Goal: Find specific page/section: Find specific page/section

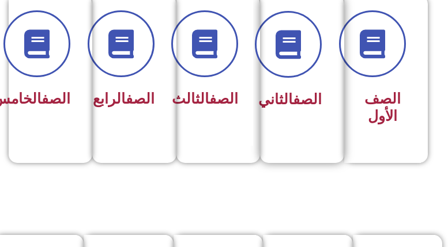
scroll to position [288, 0]
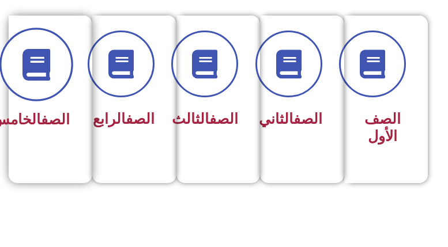
click at [52, 73] on span at bounding box center [37, 65] width 74 height 74
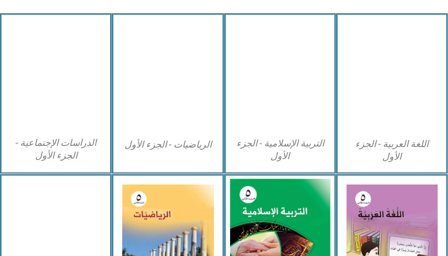
scroll to position [403, 0]
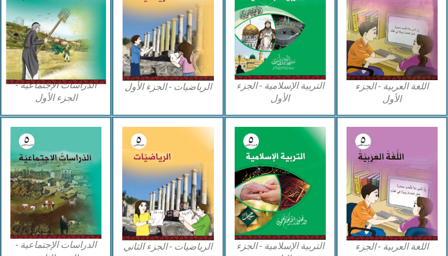
click at [36, 54] on img at bounding box center [56, 22] width 100 height 124
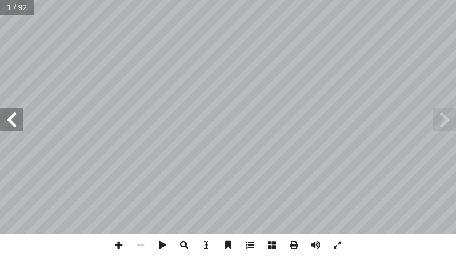
click at [7, 118] on span at bounding box center [11, 119] width 23 height 23
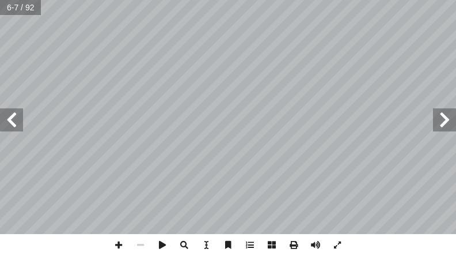
click at [7, 118] on span at bounding box center [11, 119] width 23 height 23
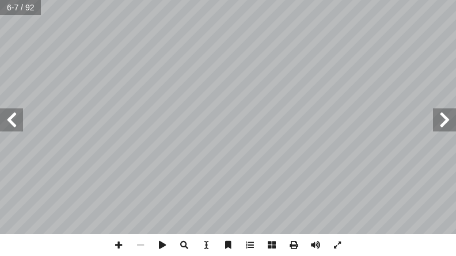
click at [7, 118] on span at bounding box center [11, 119] width 23 height 23
click at [11, 119] on span at bounding box center [11, 119] width 23 height 23
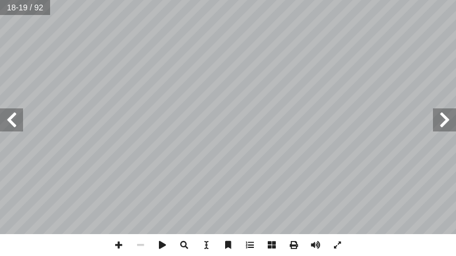
click at [453, 123] on span at bounding box center [444, 119] width 23 height 23
click at [117, 250] on span at bounding box center [119, 245] width 22 height 22
click at [18, 123] on span at bounding box center [11, 119] width 23 height 23
